Goal: Information Seeking & Learning: Learn about a topic

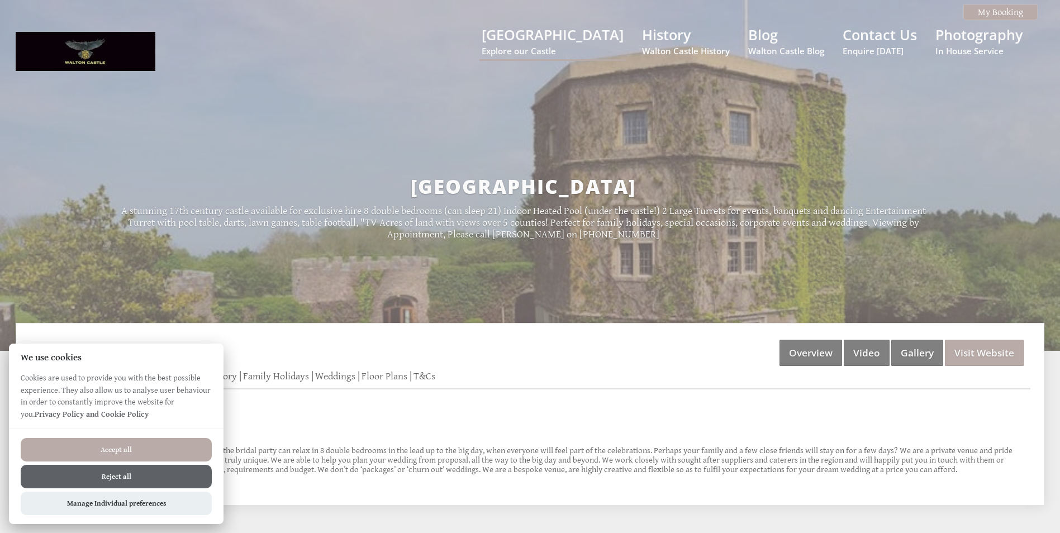
click at [183, 480] on button "Reject all" at bounding box center [116, 476] width 191 height 23
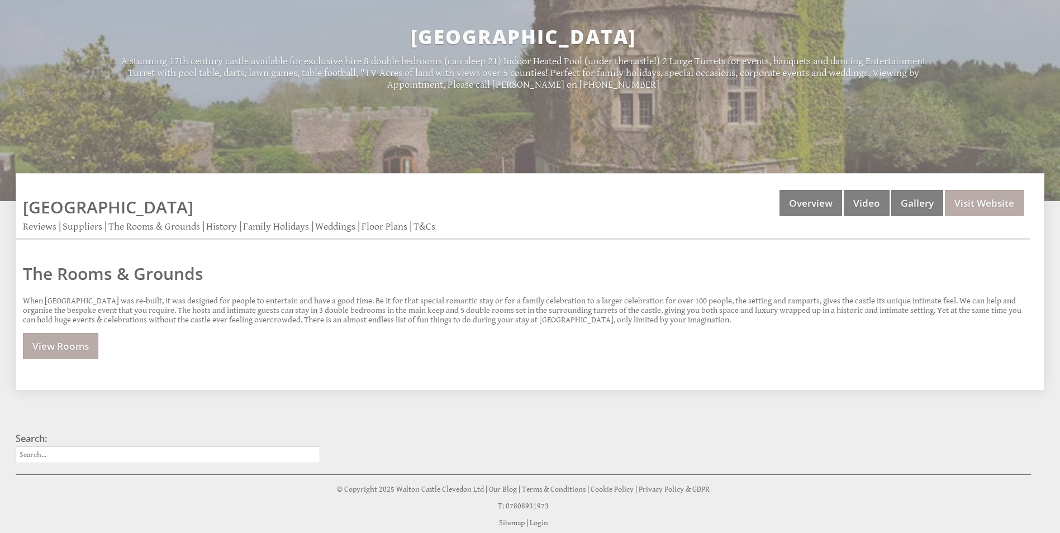
scroll to position [190, 0]
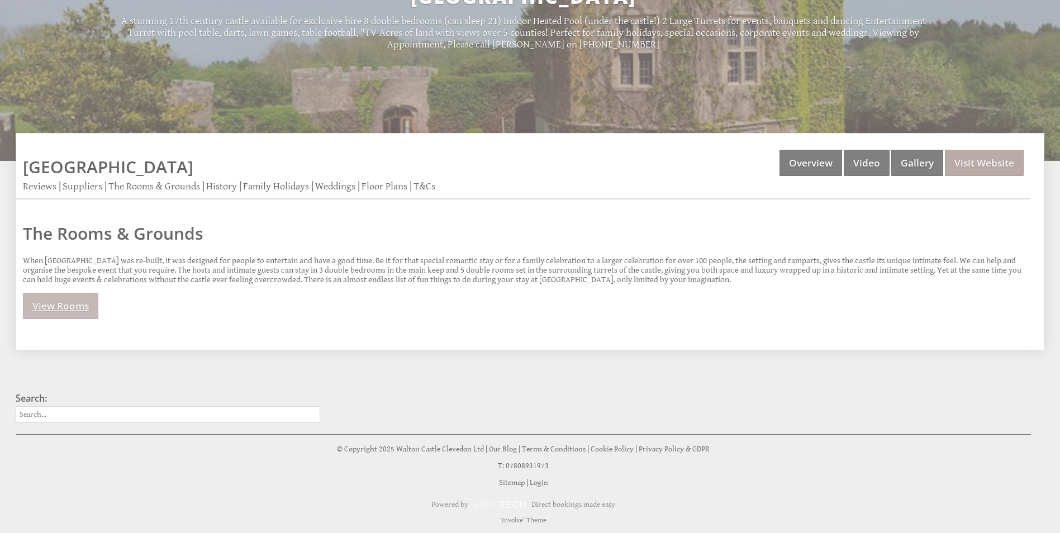
click at [68, 294] on link "View Rooms" at bounding box center [60, 306] width 75 height 26
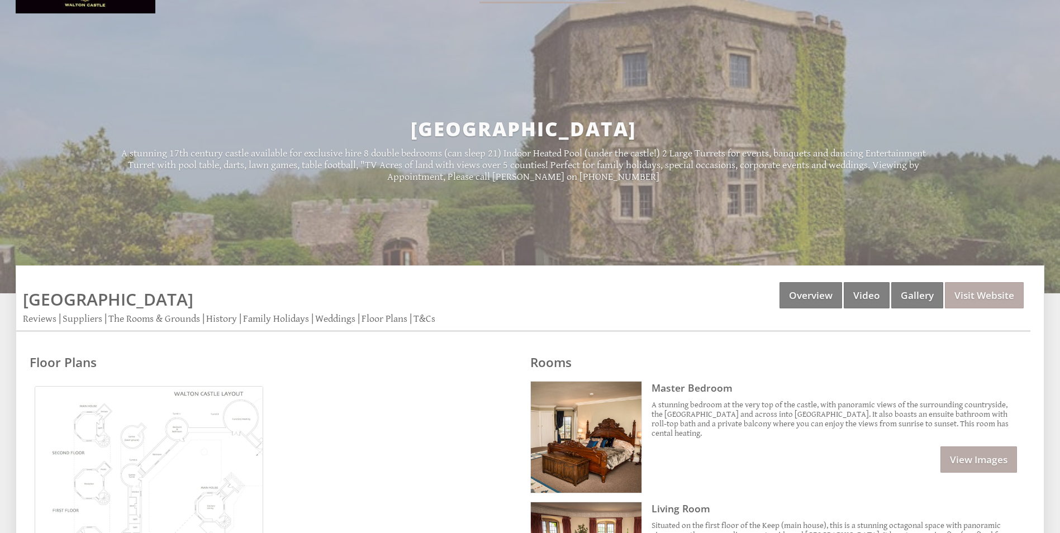
scroll to position [112, 0]
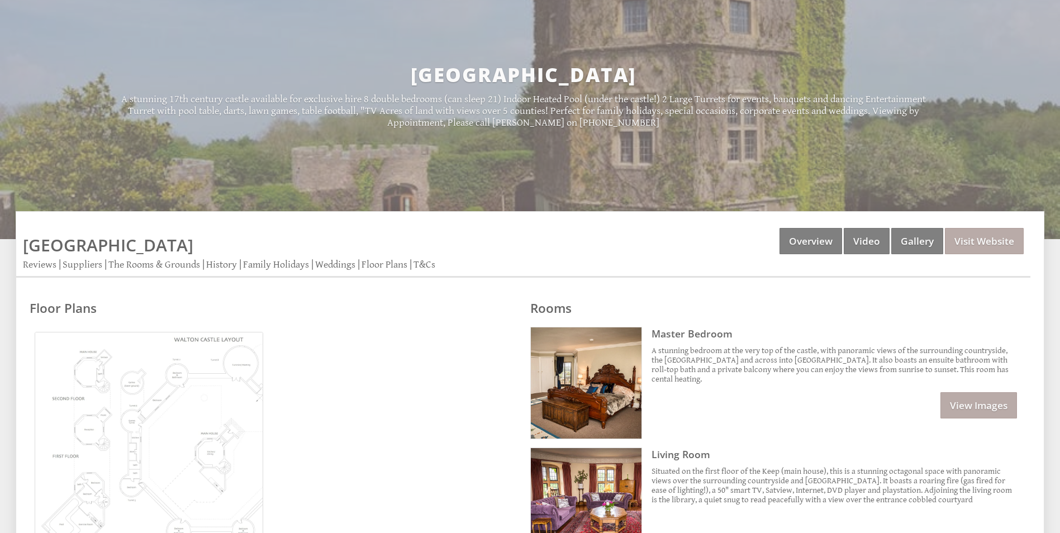
click at [141, 387] on img at bounding box center [149, 446] width 229 height 229
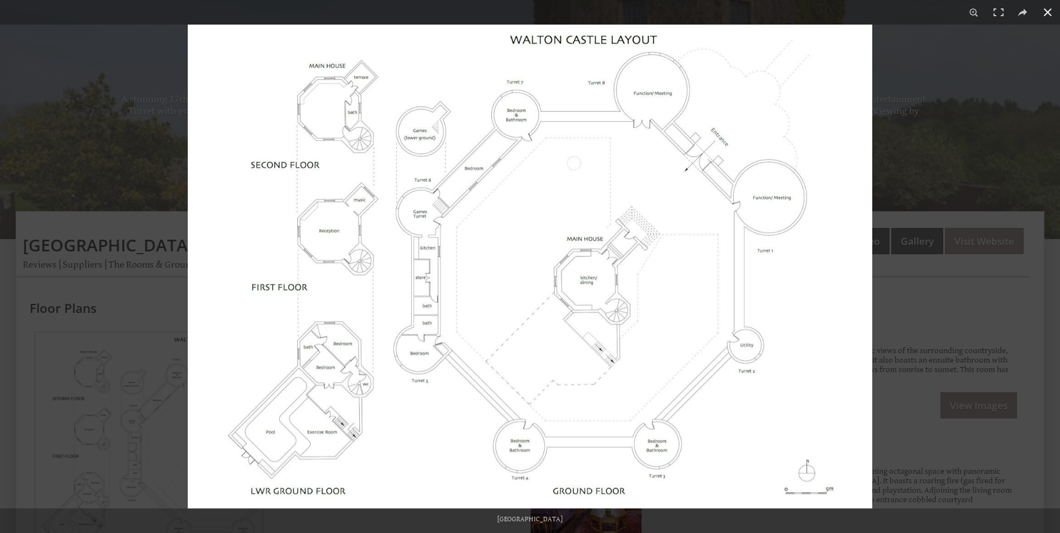
click at [1005, 104] on div at bounding box center [718, 291] width 1060 height 533
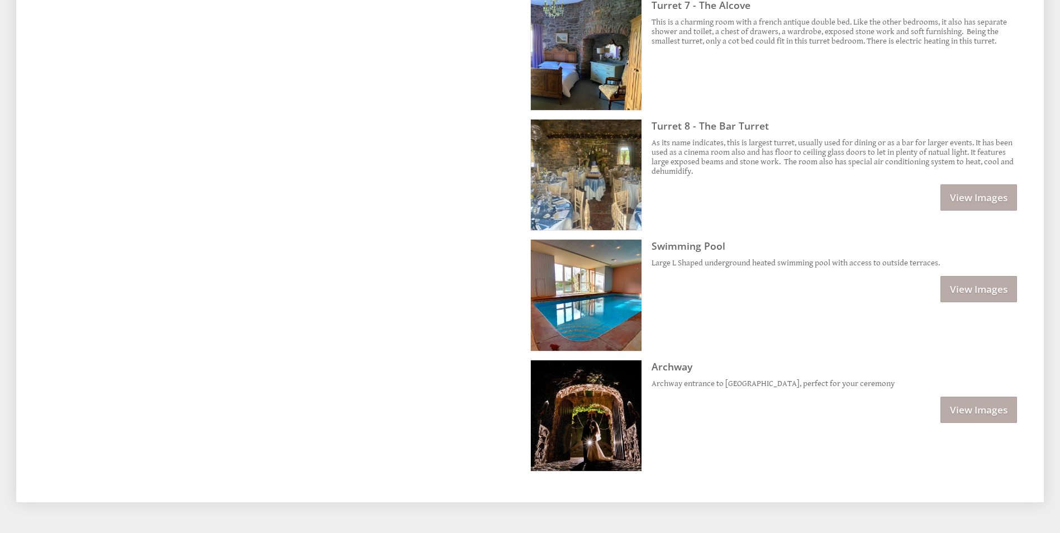
scroll to position [1676, 0]
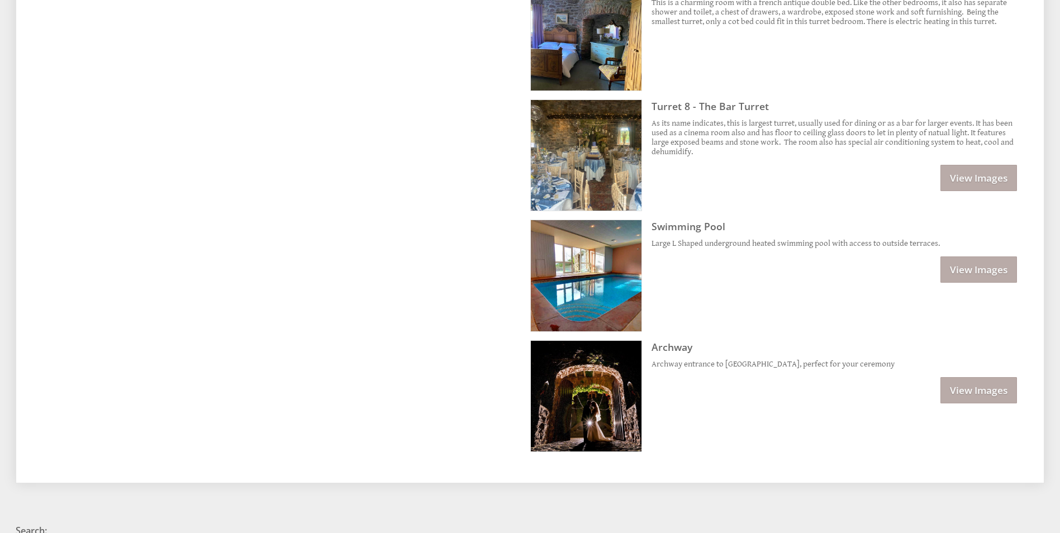
drag, startPoint x: 1000, startPoint y: 273, endPoint x: 1014, endPoint y: 249, distance: 27.3
click at [1000, 273] on link "View Images" at bounding box center [978, 269] width 77 height 26
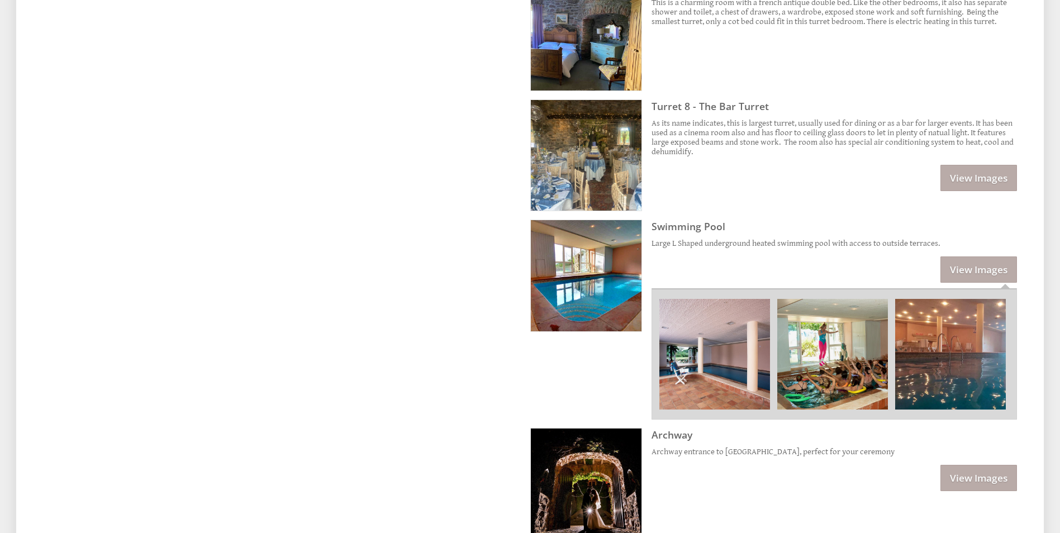
click at [676, 371] on img at bounding box center [714, 354] width 111 height 111
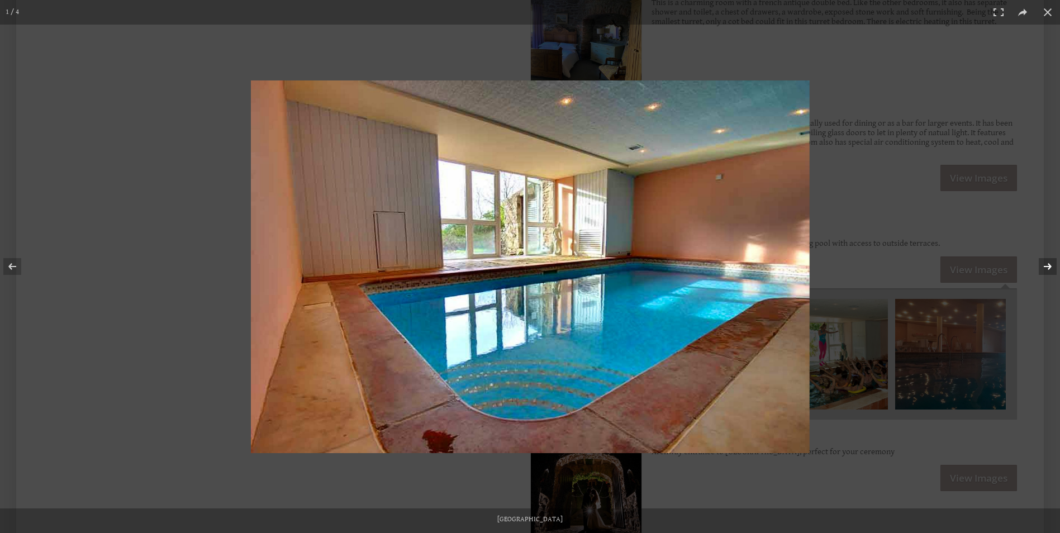
click at [1052, 267] on button at bounding box center [1040, 267] width 39 height 56
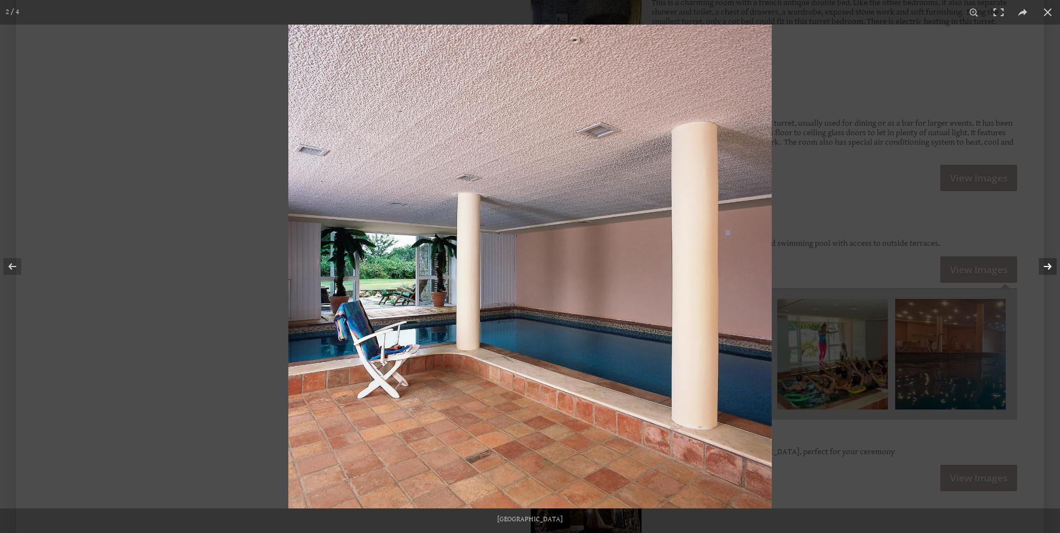
click at [1052, 267] on button at bounding box center [1040, 267] width 39 height 56
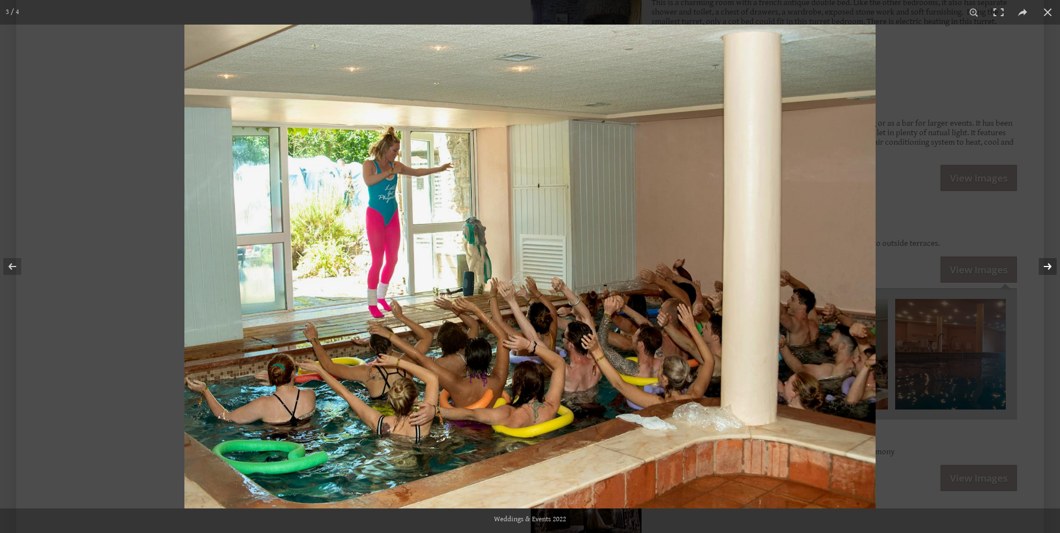
click at [1052, 266] on button at bounding box center [1040, 267] width 39 height 56
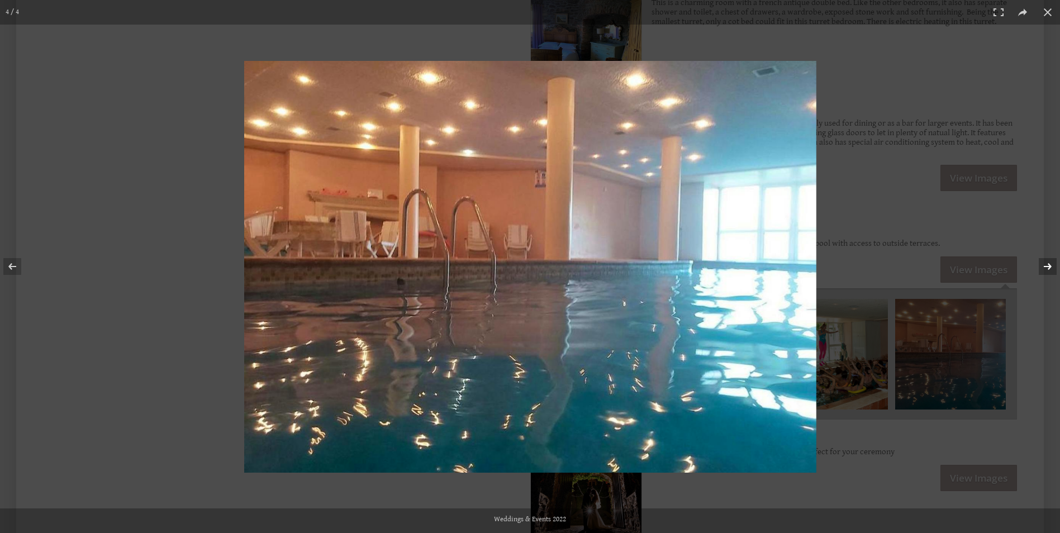
click at [1052, 266] on button at bounding box center [1040, 267] width 39 height 56
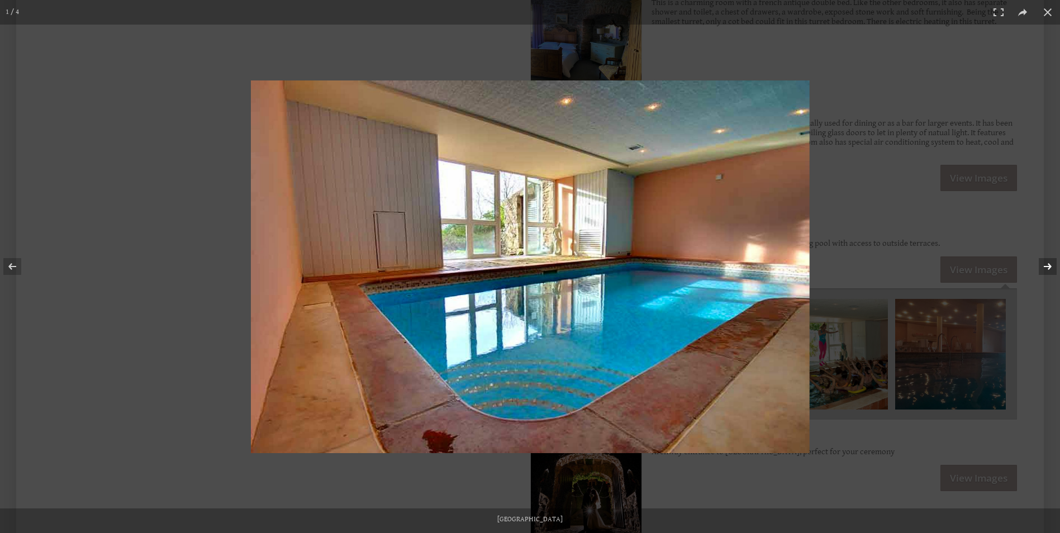
click at [1052, 266] on button at bounding box center [1040, 267] width 39 height 56
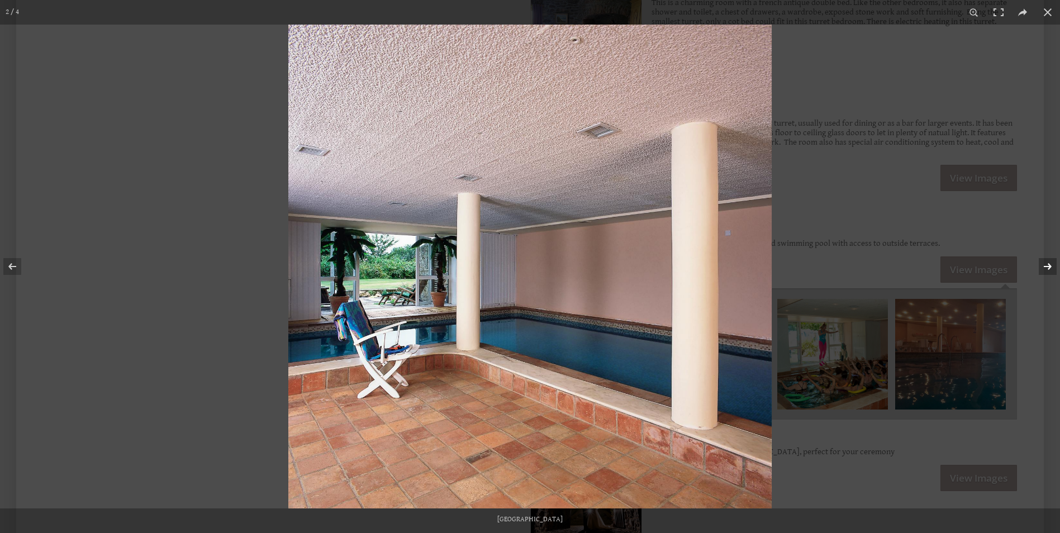
click at [1052, 266] on button at bounding box center [1040, 267] width 39 height 56
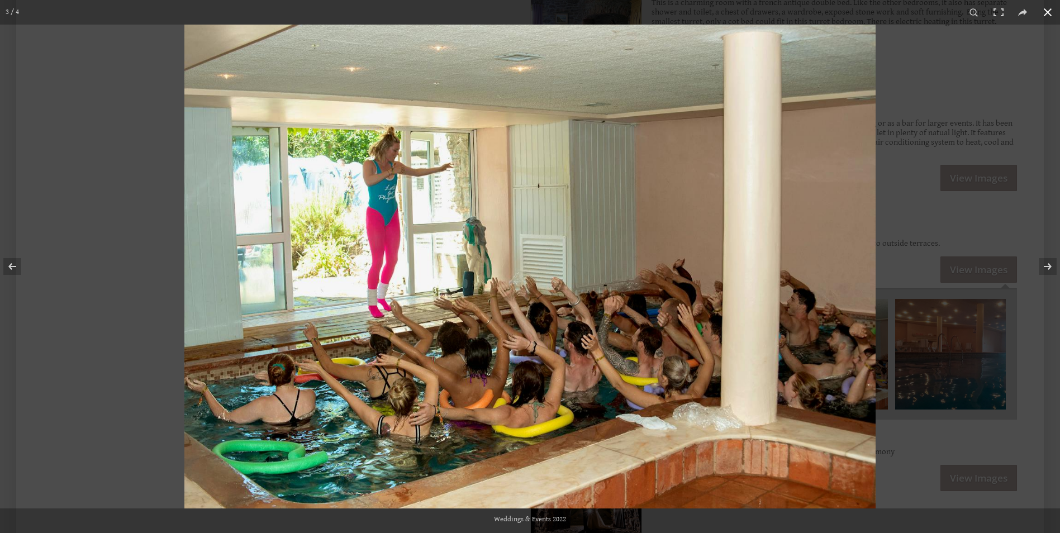
click at [1003, 220] on div at bounding box center [714, 291] width 1060 height 533
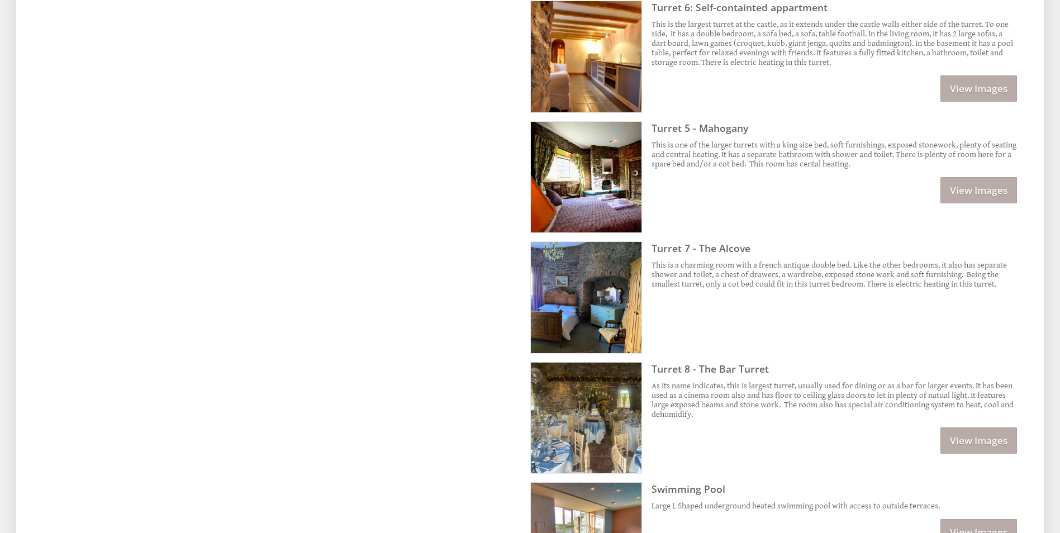
scroll to position [1394, 0]
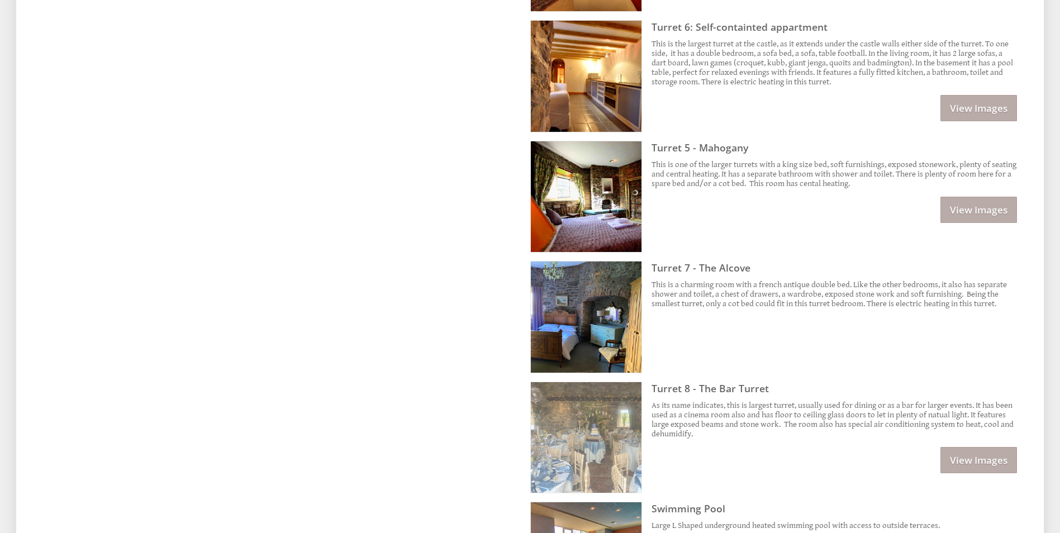
click at [554, 423] on img at bounding box center [586, 437] width 111 height 111
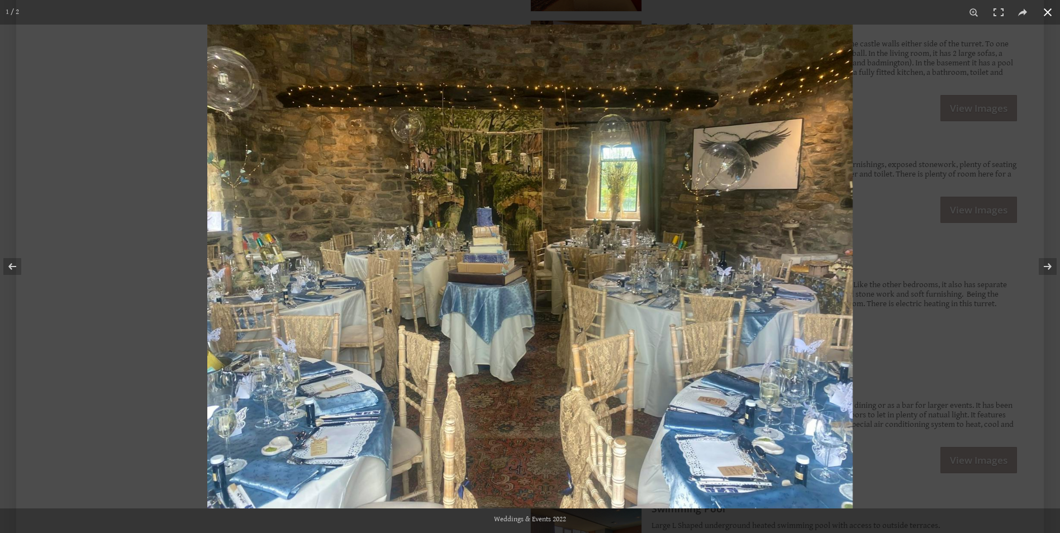
click at [926, 214] on div at bounding box center [737, 291] width 1060 height 533
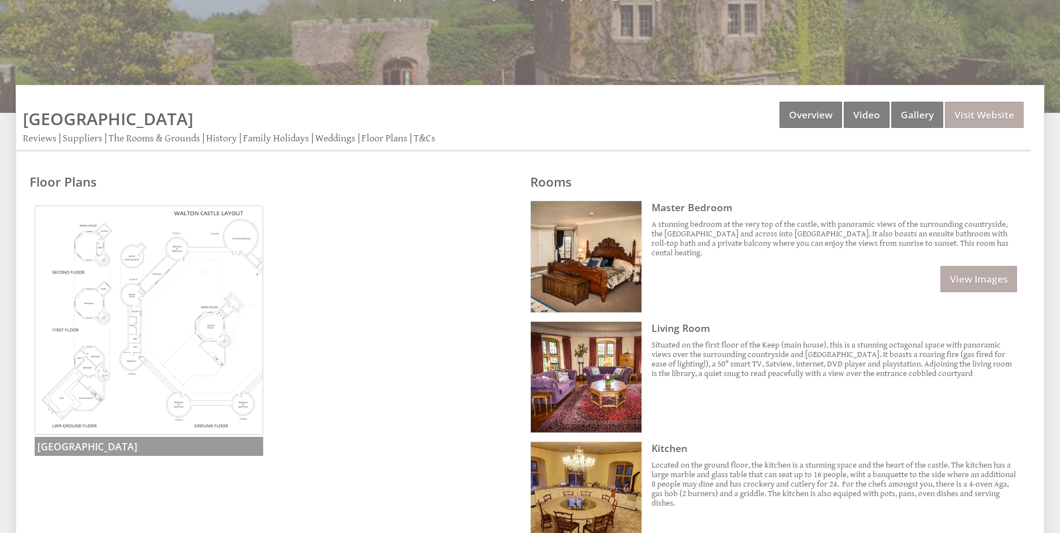
scroll to position [221, 0]
